Goal: Task Accomplishment & Management: Complete application form

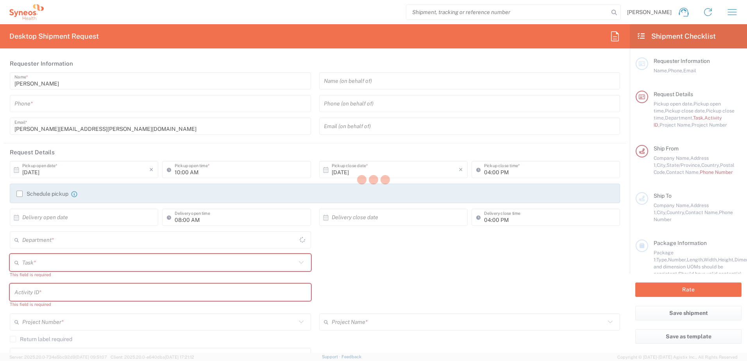
type input "[US_STATE]"
type input "[GEOGRAPHIC_DATA]"
type input "4510"
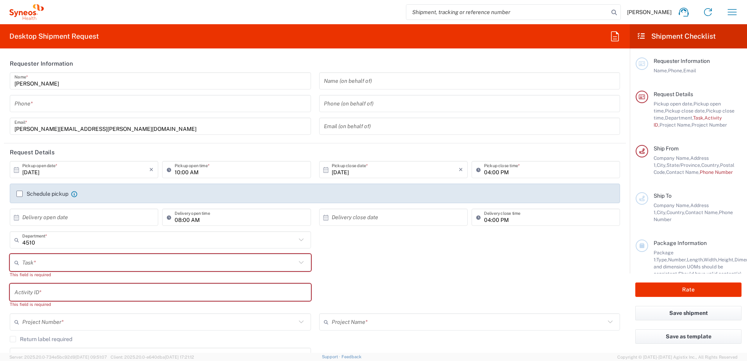
type input "Syneos Health, LLC-[GEOGRAPHIC_DATA] [GEOGRAPHIC_DATA] [GEOGRAPHIC_DATA]"
click at [732, 16] on icon "button" at bounding box center [732, 12] width 12 height 12
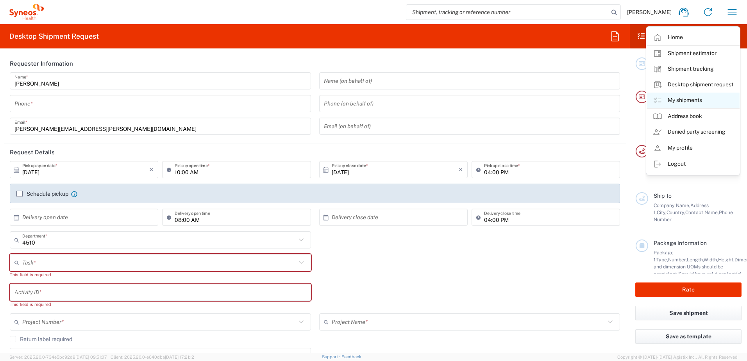
click at [691, 101] on link "My shipments" at bounding box center [692, 101] width 93 height 16
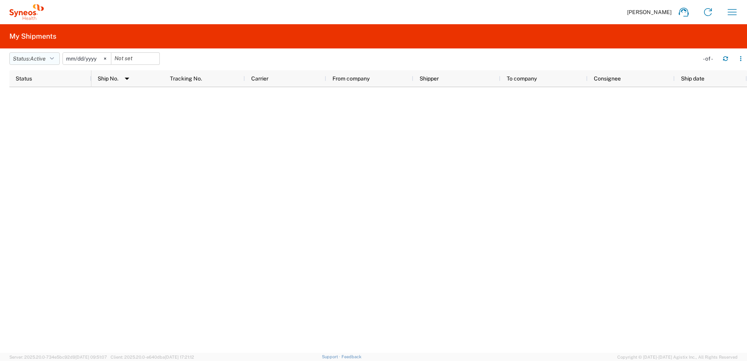
click at [46, 58] on span "Active" at bounding box center [38, 58] width 16 height 6
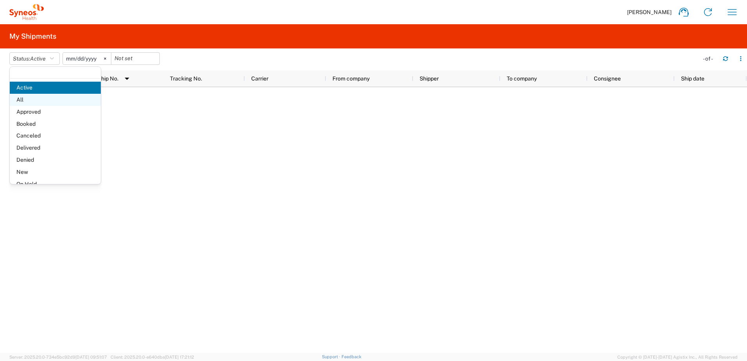
click at [41, 97] on span "All" at bounding box center [55, 100] width 91 height 12
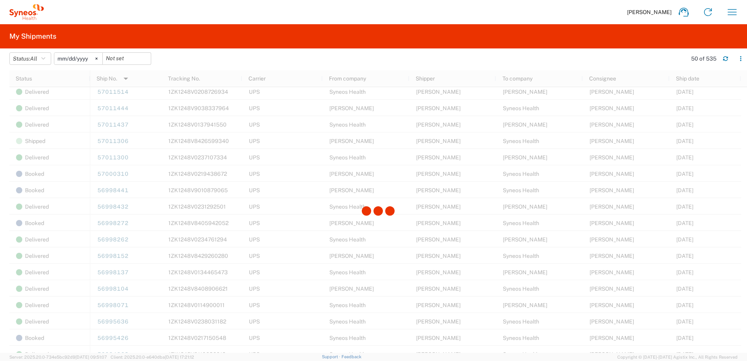
scroll to position [547, 0]
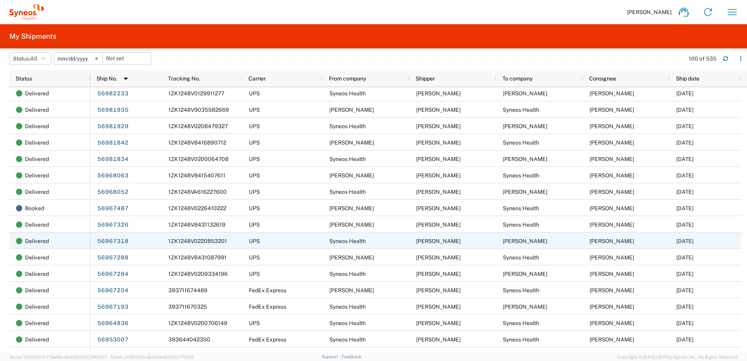
scroll to position [1016, 0]
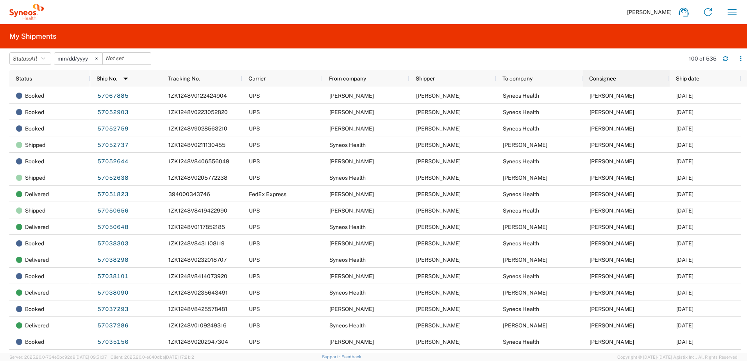
click at [621, 80] on div "Consignee" at bounding box center [627, 78] width 77 height 12
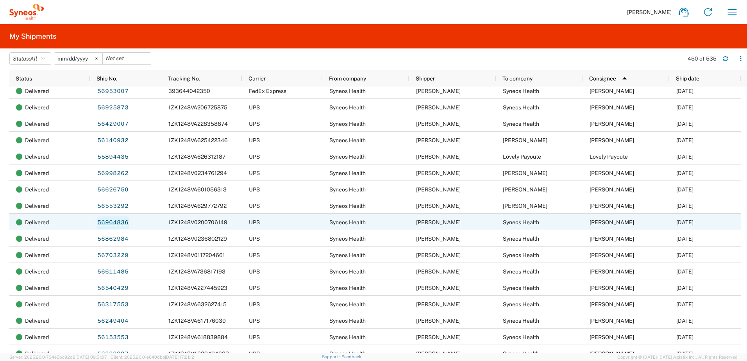
click at [121, 224] on link "56964836" at bounding box center [113, 222] width 32 height 12
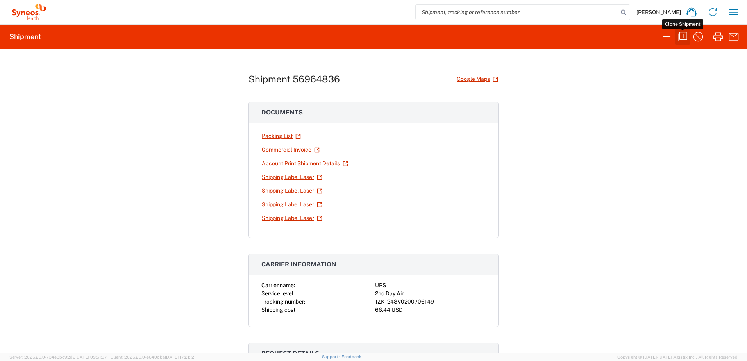
click at [689, 34] on button "button" at bounding box center [683, 37] width 16 height 16
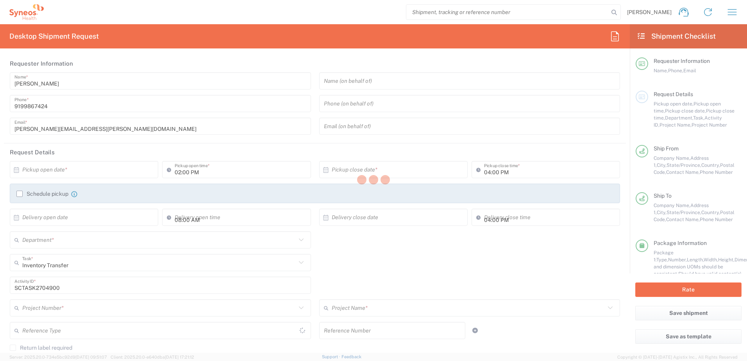
type input "[US_STATE]"
type input "Your Packaging"
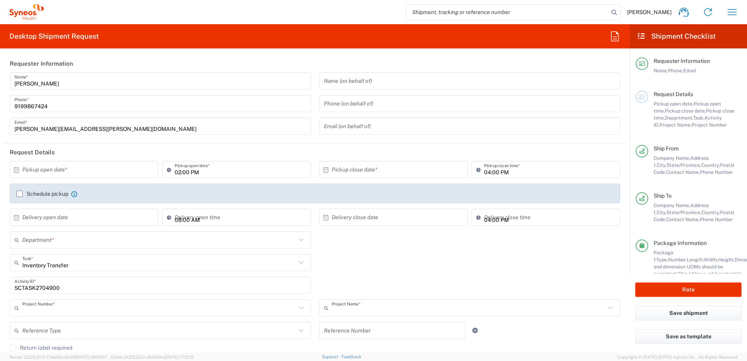
type input "4520 DEPARTMENTAL EXPENSE"
type input "Your Packaging"
type input "4510"
type input "Your Packaging"
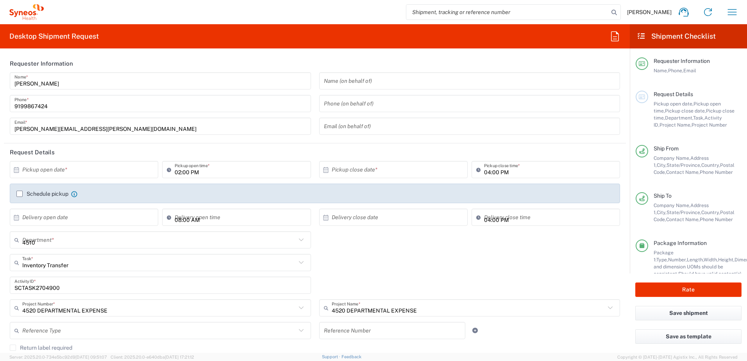
type input "Your Packaging"
click at [59, 167] on input "text" at bounding box center [85, 170] width 127 height 14
click at [93, 218] on span "9" at bounding box center [95, 218] width 11 height 11
type input "[DATE]"
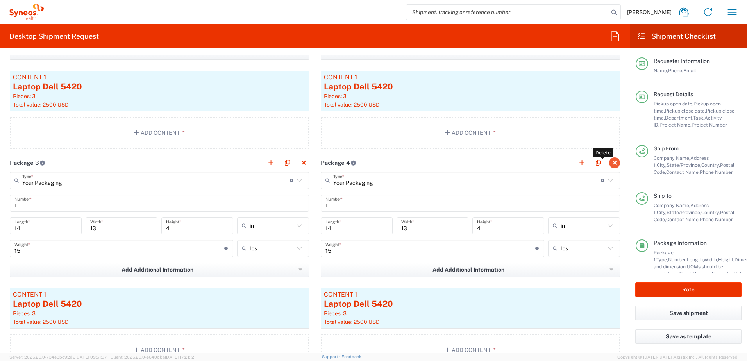
click at [610, 163] on button "button" at bounding box center [614, 162] width 11 height 11
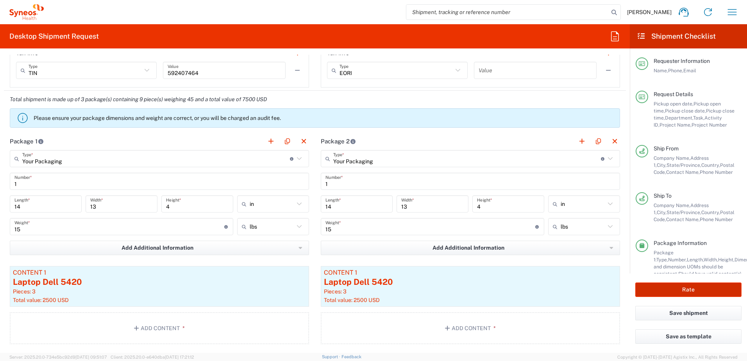
click at [671, 285] on button "Rate" at bounding box center [688, 289] width 106 height 14
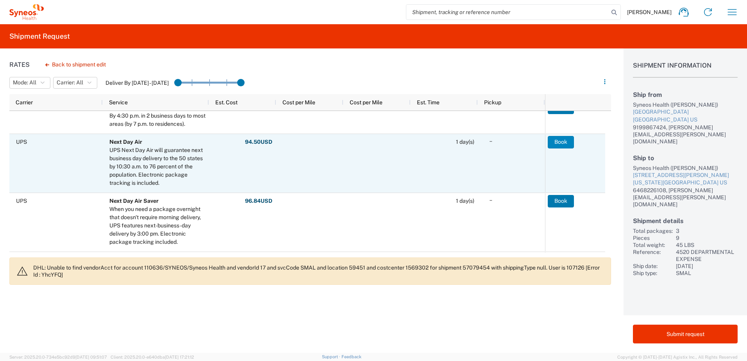
click at [559, 143] on button "Book" at bounding box center [561, 142] width 26 height 12
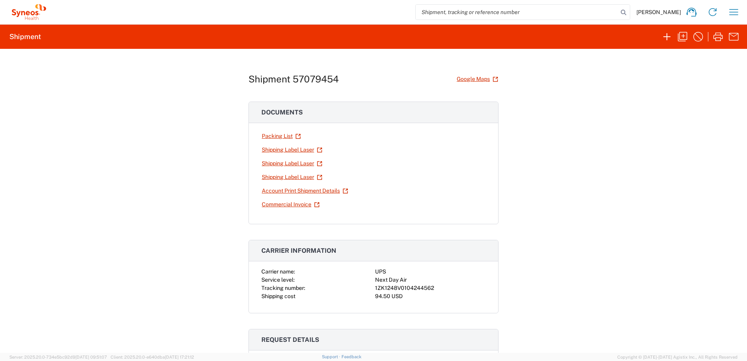
click at [406, 289] on div "1ZK1248V0104244562" at bounding box center [430, 288] width 111 height 8
copy div "1ZK1248V0104244562"
